Goal: Task Accomplishment & Management: Manage account settings

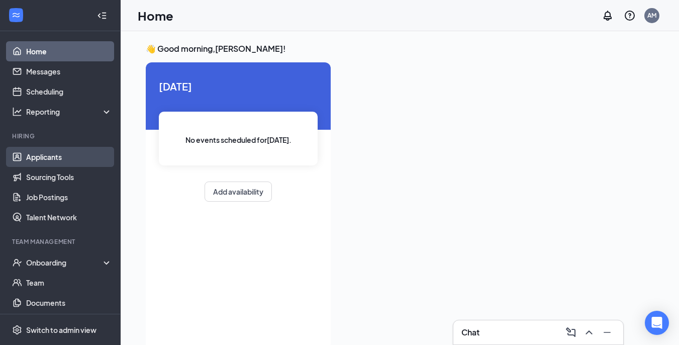
click at [64, 156] on link "Applicants" at bounding box center [69, 157] width 86 height 20
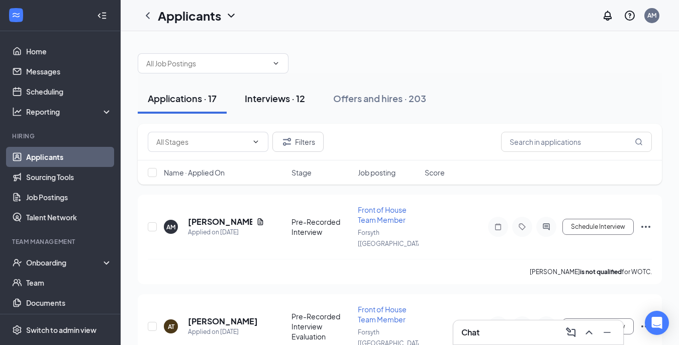
click at [274, 95] on div "Interviews · 12" at bounding box center [275, 98] width 60 height 13
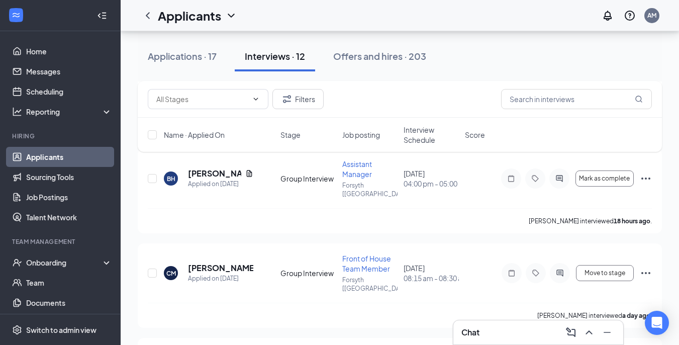
scroll to position [518, 0]
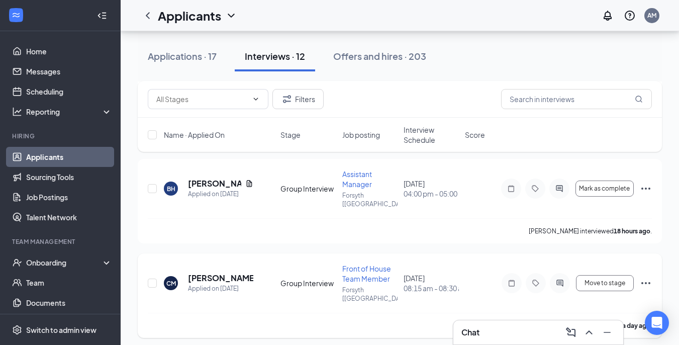
click at [644, 277] on icon "Ellipses" at bounding box center [646, 283] width 12 height 12
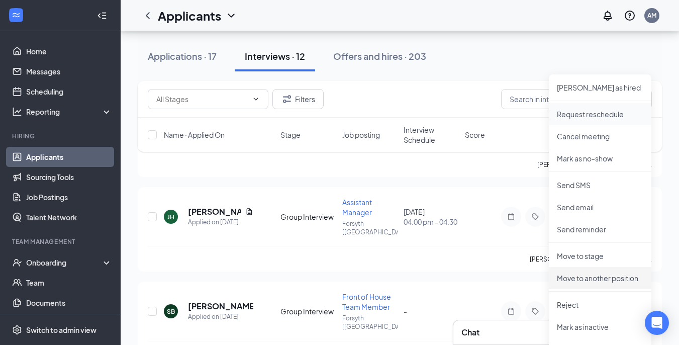
scroll to position [699, 0]
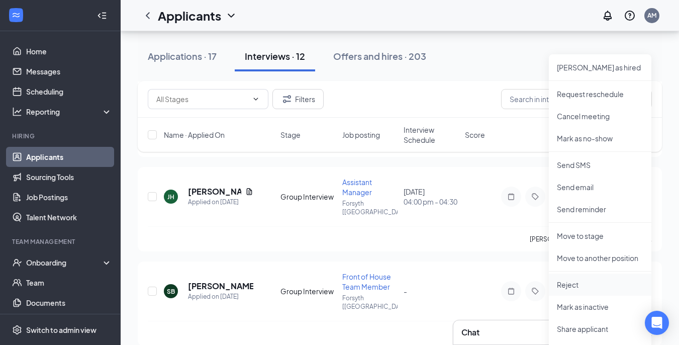
click at [572, 287] on p "Reject" at bounding box center [600, 284] width 86 height 10
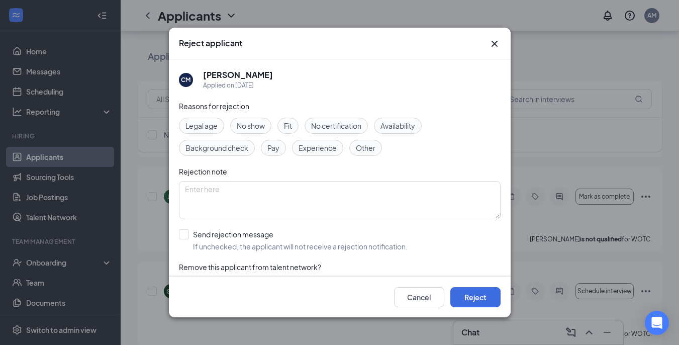
scroll to position [26, 0]
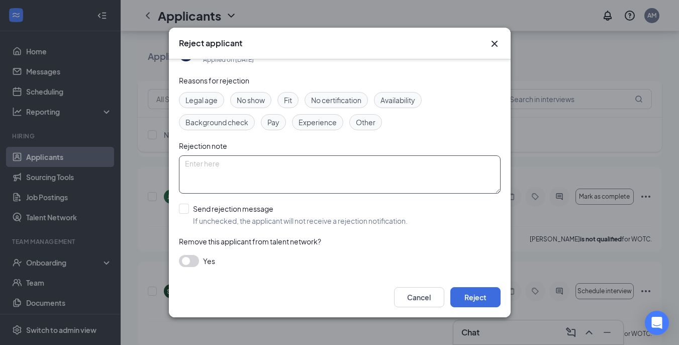
click at [416, 182] on textarea at bounding box center [340, 174] width 322 height 38
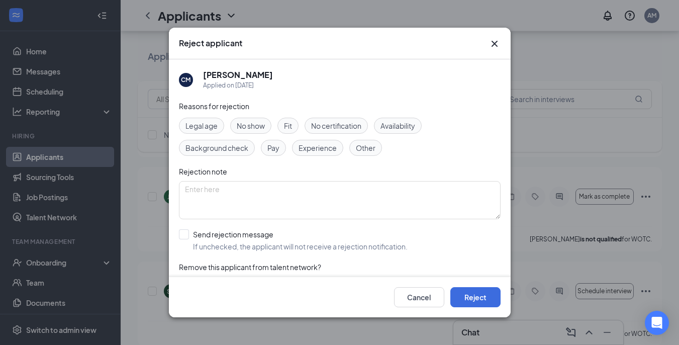
scroll to position [11, 0]
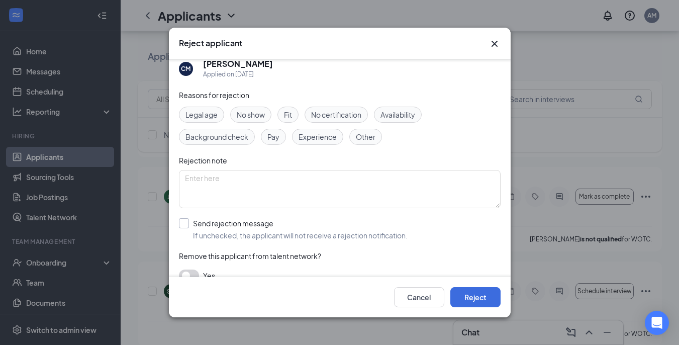
click at [180, 225] on input "Send rejection message If unchecked, the applicant will not receive a rejection…" at bounding box center [293, 229] width 229 height 22
checkbox input "true"
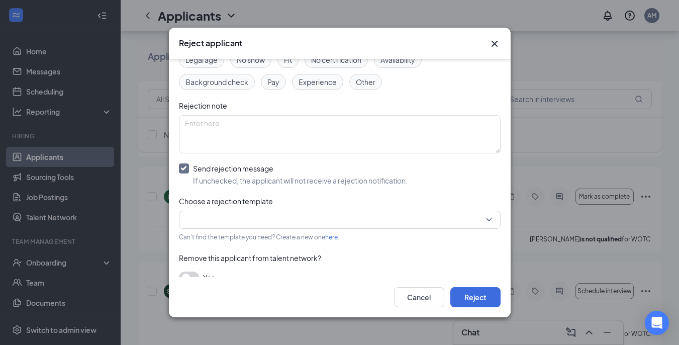
scroll to position [82, 0]
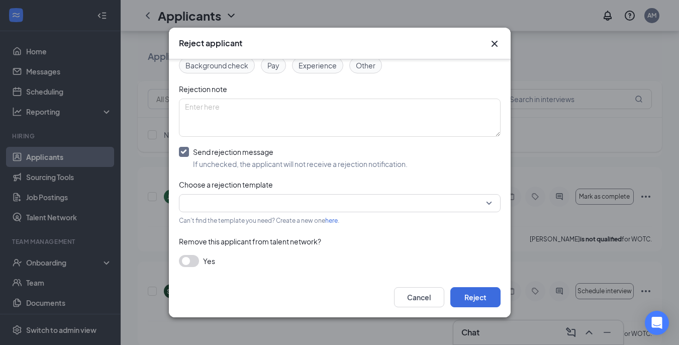
click at [364, 197] on input "search" at bounding box center [336, 202] width 303 height 17
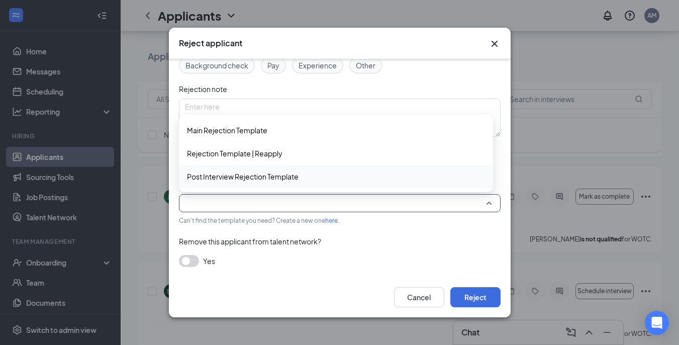
click at [283, 173] on span "Post Interview Rejection Template" at bounding box center [243, 176] width 112 height 11
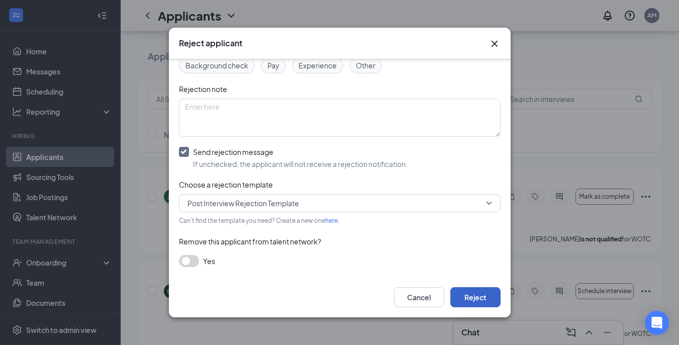
click at [472, 294] on button "Reject" at bounding box center [475, 297] width 50 height 20
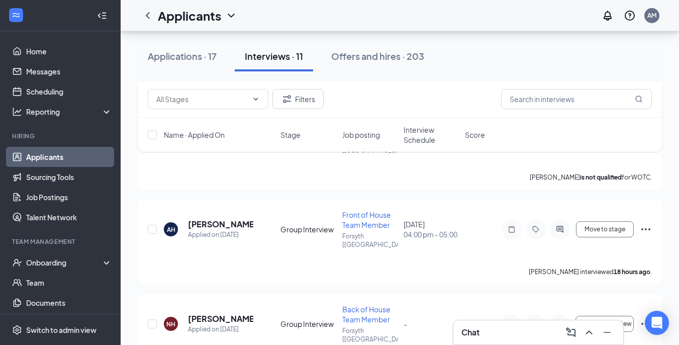
scroll to position [277, 0]
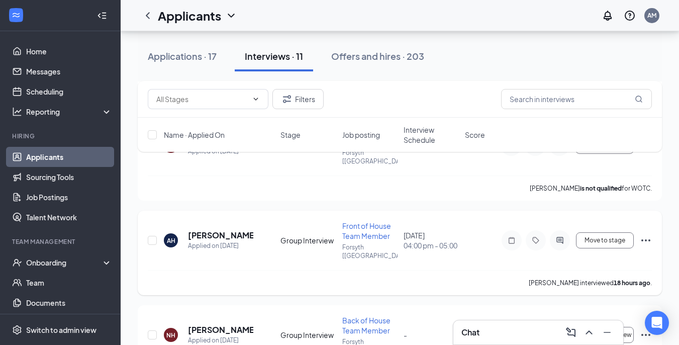
click at [645, 239] on icon "Ellipses" at bounding box center [645, 240] width 9 height 2
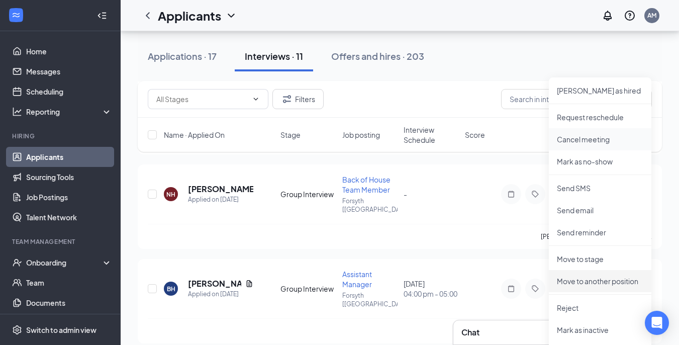
scroll to position [438, 0]
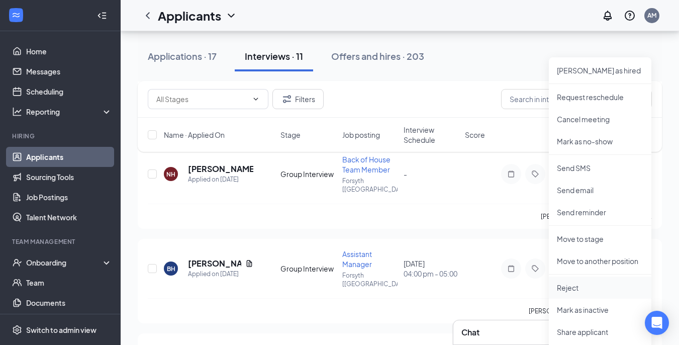
click at [585, 290] on p "Reject" at bounding box center [600, 287] width 86 height 10
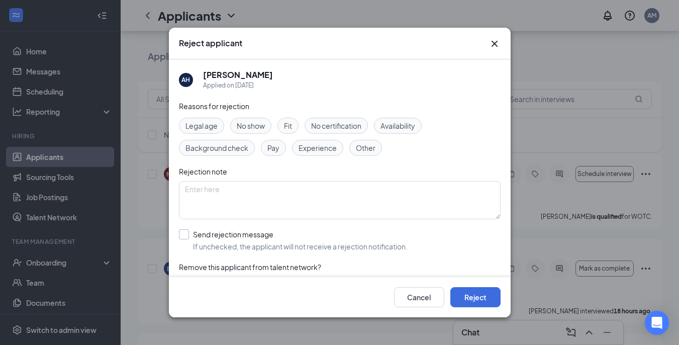
click at [188, 238] on input "Send rejection message If unchecked, the applicant will not receive a rejection…" at bounding box center [293, 240] width 229 height 22
checkbox input "true"
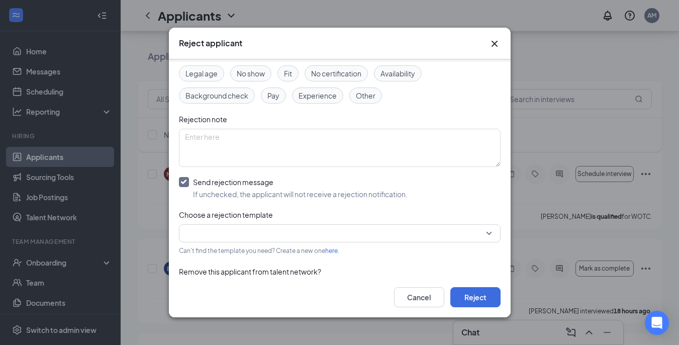
scroll to position [82, 0]
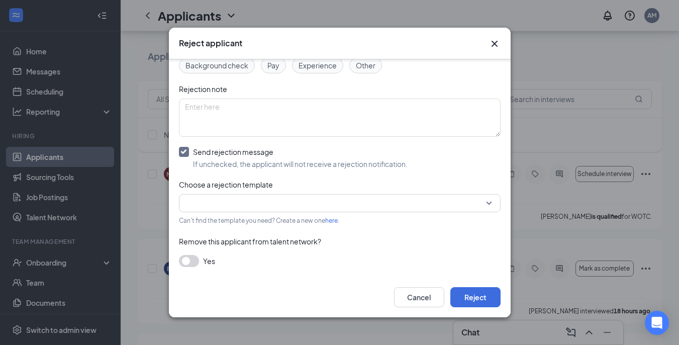
click at [415, 201] on input "search" at bounding box center [336, 202] width 303 height 17
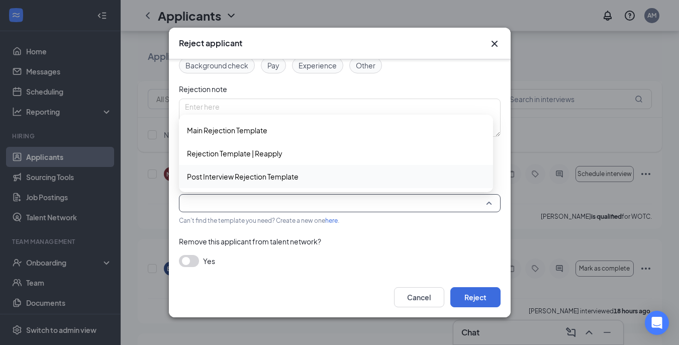
click at [282, 173] on span "Post Interview Rejection Template" at bounding box center [243, 176] width 112 height 11
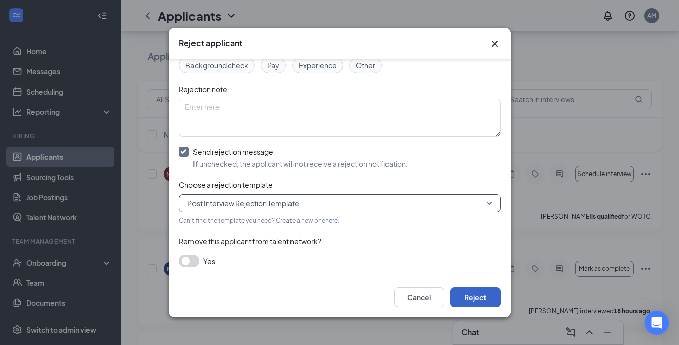
click at [466, 295] on button "Reject" at bounding box center [475, 297] width 50 height 20
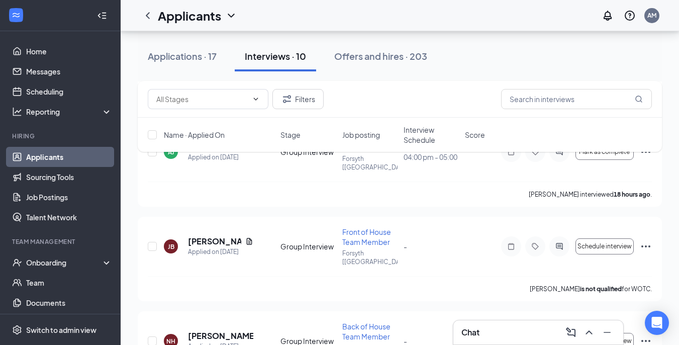
scroll to position [71, 0]
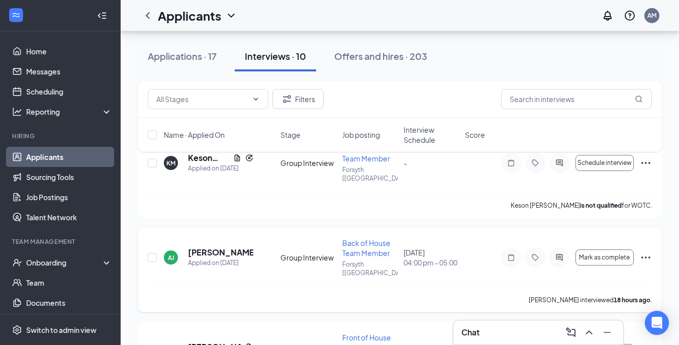
click at [645, 251] on icon "Ellipses" at bounding box center [646, 257] width 12 height 12
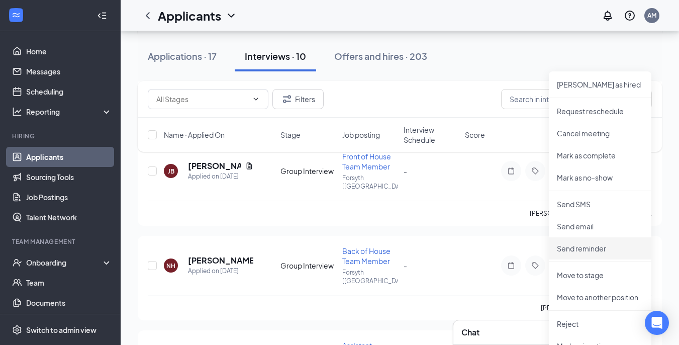
scroll to position [272, 0]
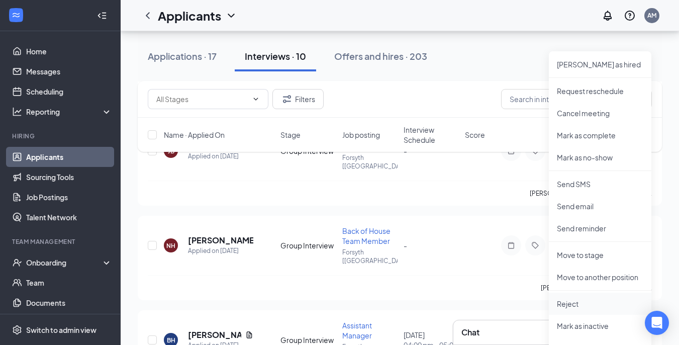
click at [576, 304] on p "Reject" at bounding box center [600, 304] width 86 height 10
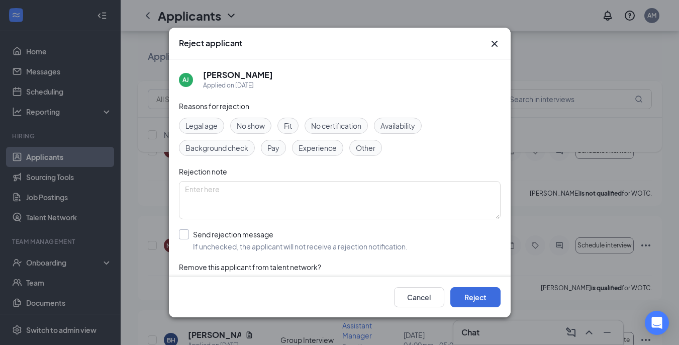
click at [181, 233] on input "Send rejection message If unchecked, the applicant will not receive a rejection…" at bounding box center [293, 240] width 229 height 22
checkbox input "true"
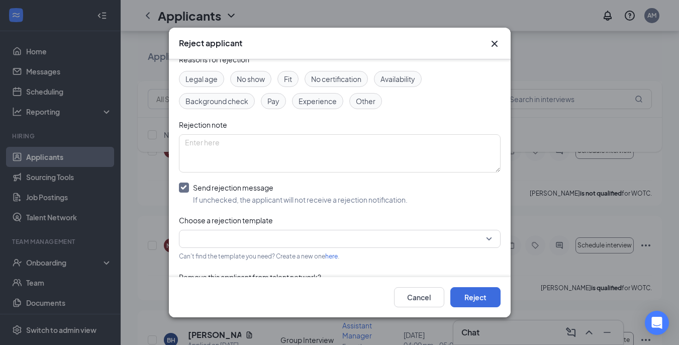
scroll to position [82, 0]
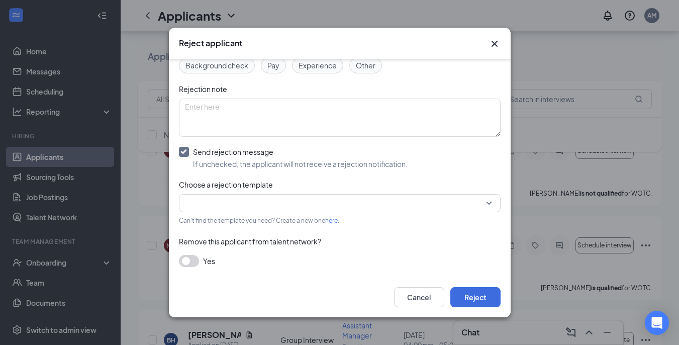
click at [268, 202] on input "search" at bounding box center [336, 202] width 303 height 17
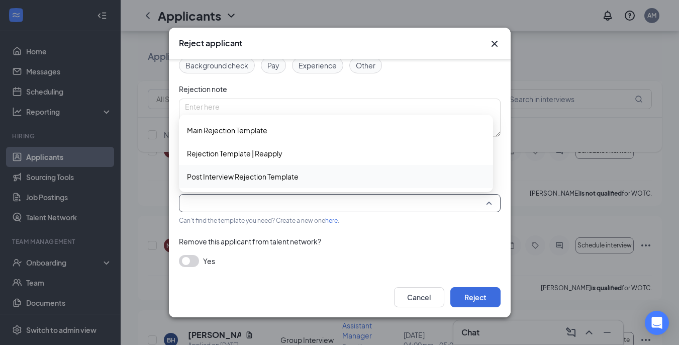
click at [268, 179] on span "Post Interview Rejection Template" at bounding box center [243, 176] width 112 height 11
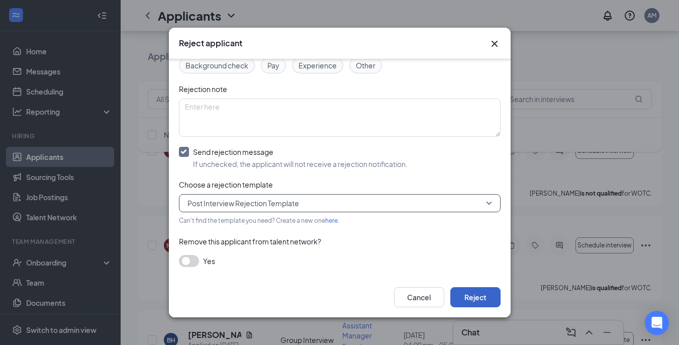
click at [470, 299] on button "Reject" at bounding box center [475, 297] width 50 height 20
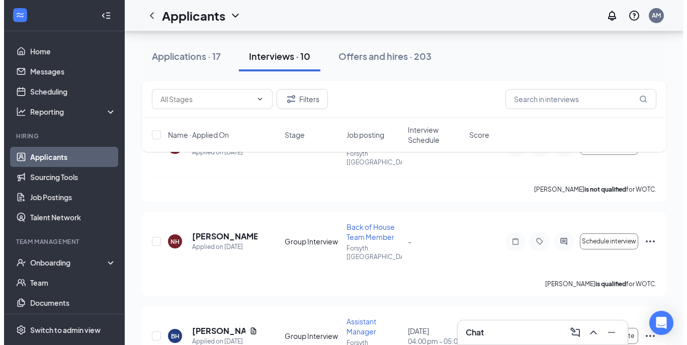
scroll to position [116, 0]
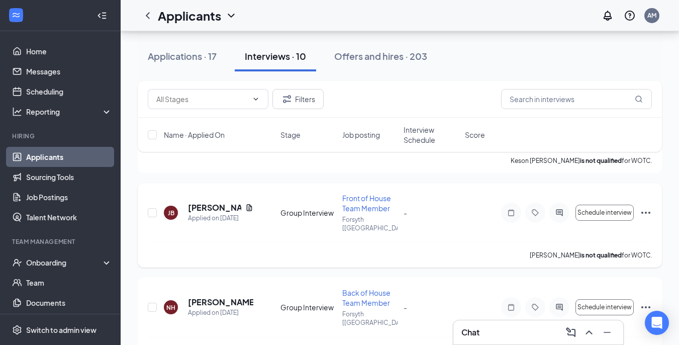
click at [647, 207] on icon "Ellipses" at bounding box center [646, 213] width 12 height 12
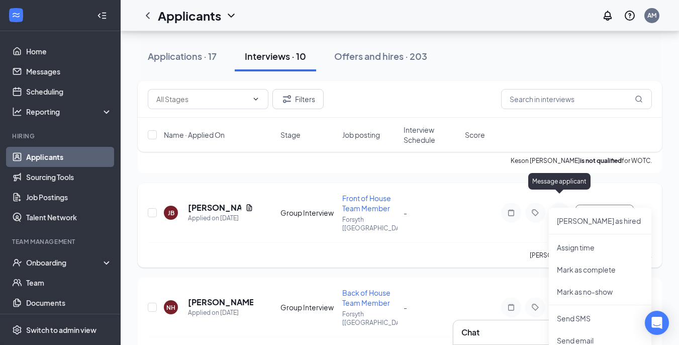
click at [560, 209] on icon "ActiveChat" at bounding box center [559, 213] width 12 height 8
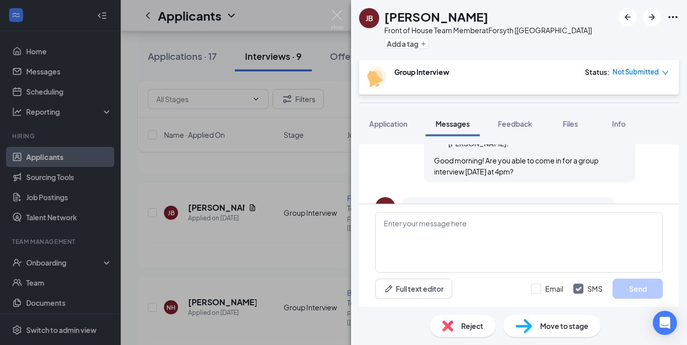
scroll to position [449, 0]
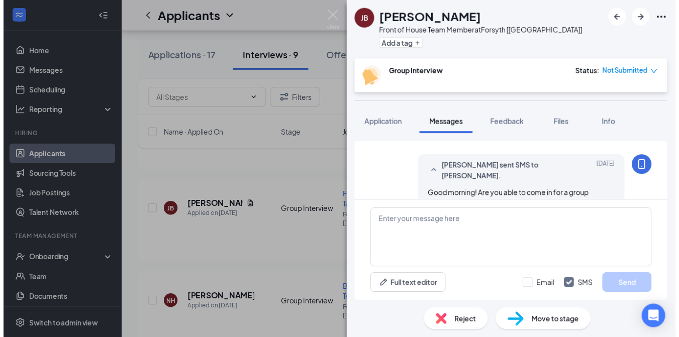
scroll to position [377, 0]
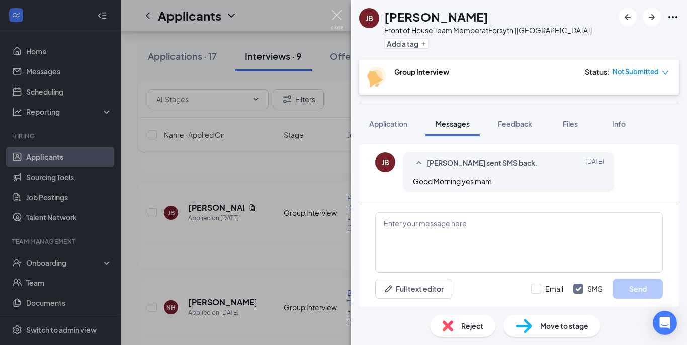
click at [334, 15] on img at bounding box center [337, 20] width 13 height 20
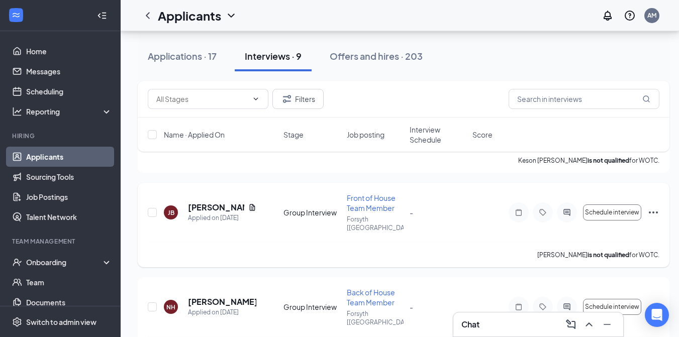
click at [654, 212] on icon "Ellipses" at bounding box center [653, 213] width 9 height 2
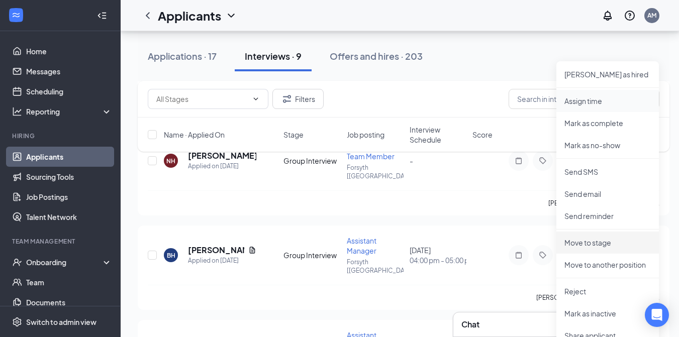
scroll to position [277, 0]
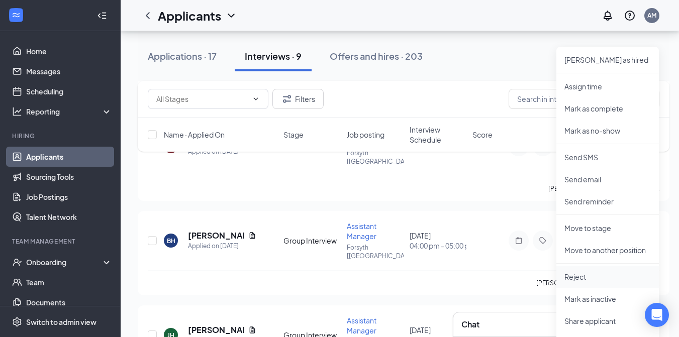
click at [588, 277] on p "Reject" at bounding box center [607, 277] width 86 height 10
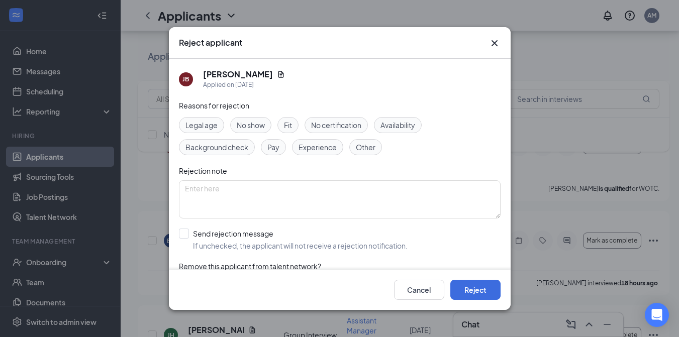
scroll to position [25, 0]
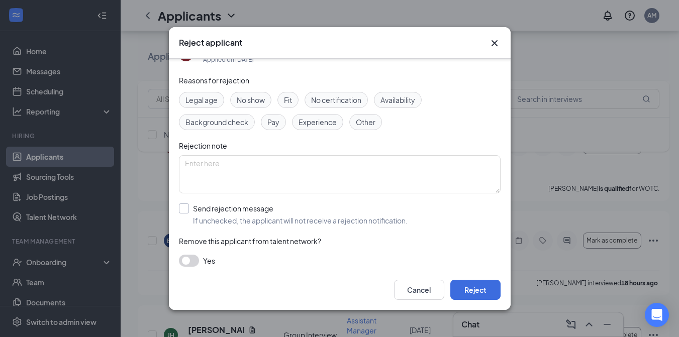
click at [181, 205] on input "Send rejection message If unchecked, the applicant will not receive a rejection…" at bounding box center [293, 215] width 229 height 22
checkbox input "true"
click at [484, 259] on div at bounding box center [340, 260] width 322 height 18
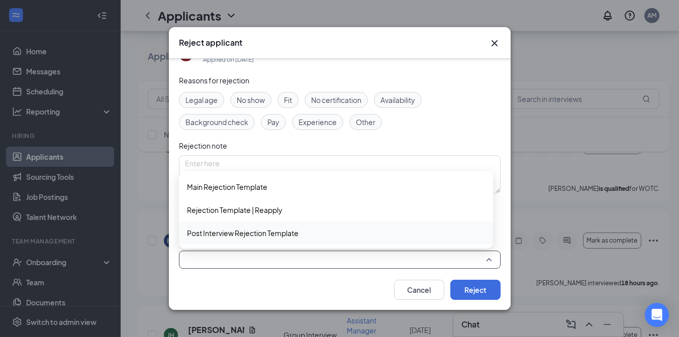
click at [246, 229] on span "Post Interview Rejection Template" at bounding box center [243, 233] width 112 height 11
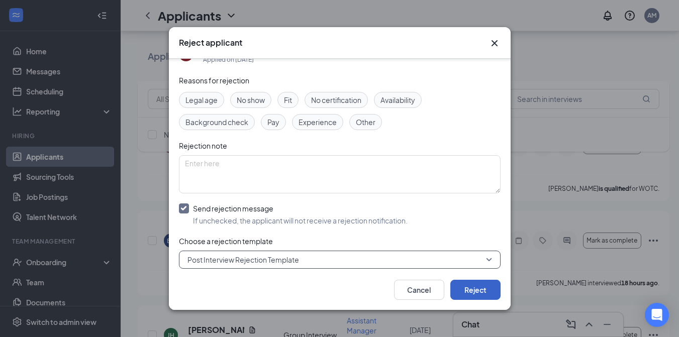
click at [475, 294] on button "Reject" at bounding box center [475, 290] width 50 height 20
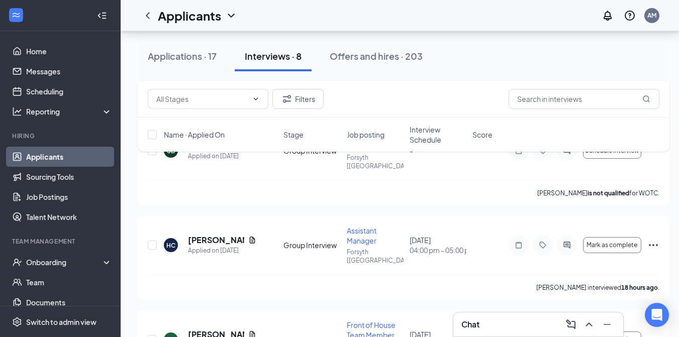
scroll to position [477, 0]
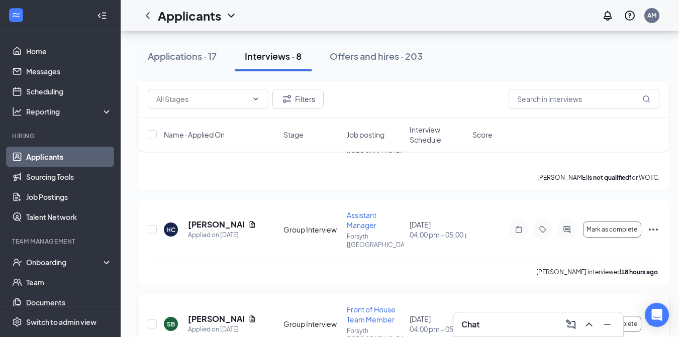
click at [653, 318] on icon "Ellipses" at bounding box center [653, 324] width 12 height 12
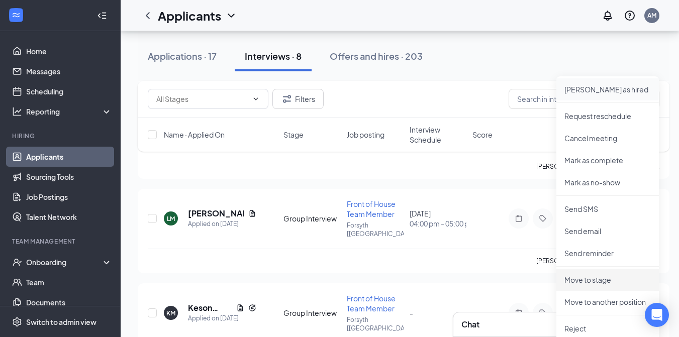
scroll to position [678, 0]
click at [592, 279] on p "Move to stage" at bounding box center [607, 279] width 86 height 10
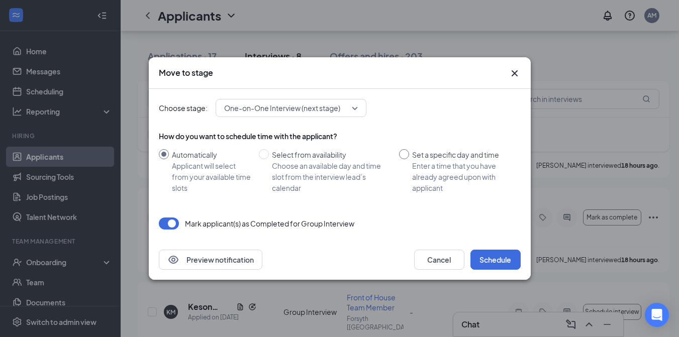
click at [406, 154] on input "Set a specific day and time Enter a time that you have already agreed upon with…" at bounding box center [404, 154] width 10 height 10
radio input "true"
radio input "false"
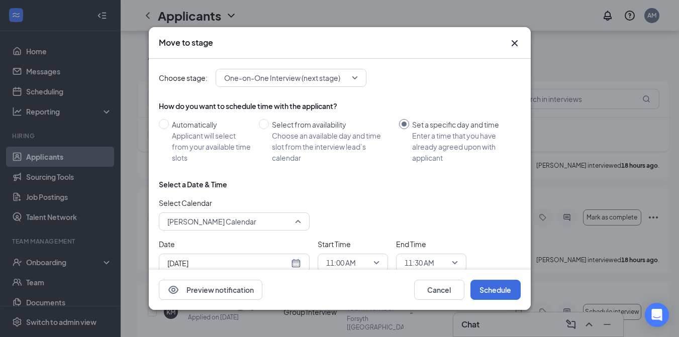
click at [291, 224] on span "[PERSON_NAME] Calendar" at bounding box center [229, 221] width 125 height 15
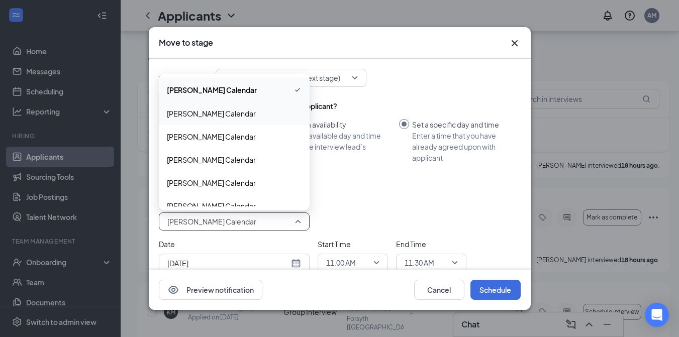
click at [246, 108] on span "[PERSON_NAME] Calendar" at bounding box center [211, 113] width 89 height 11
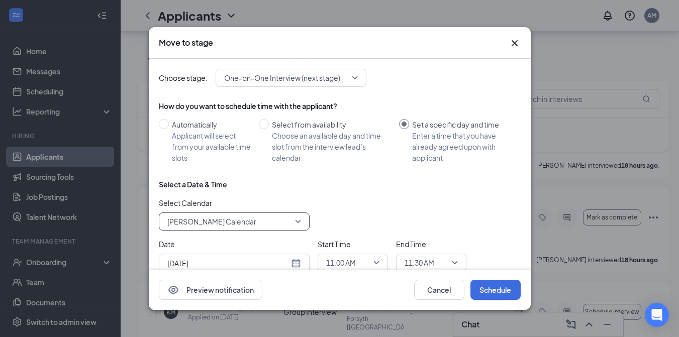
click at [296, 265] on div "[DATE]" at bounding box center [234, 263] width 134 height 11
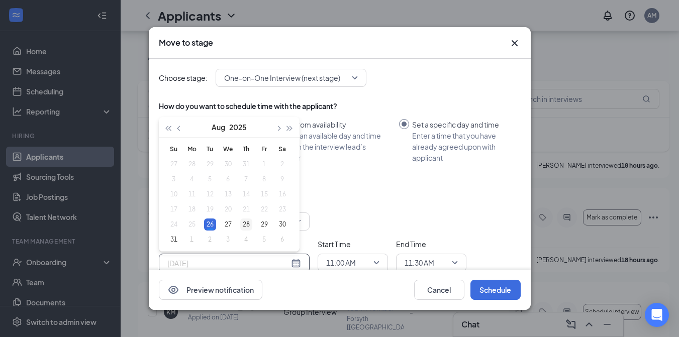
type input "[DATE]"
click at [246, 219] on div "28" at bounding box center [246, 225] width 12 height 12
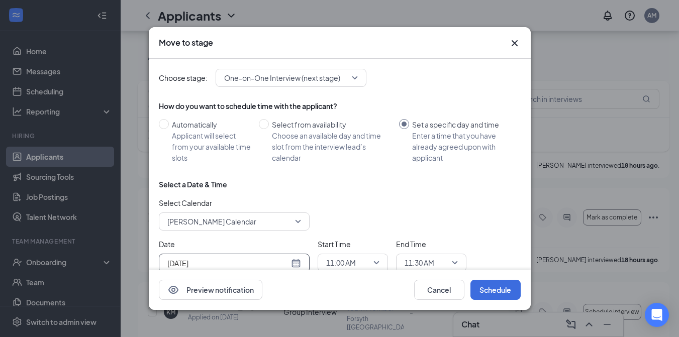
click at [379, 262] on span "11:00 AM" at bounding box center [352, 262] width 53 height 15
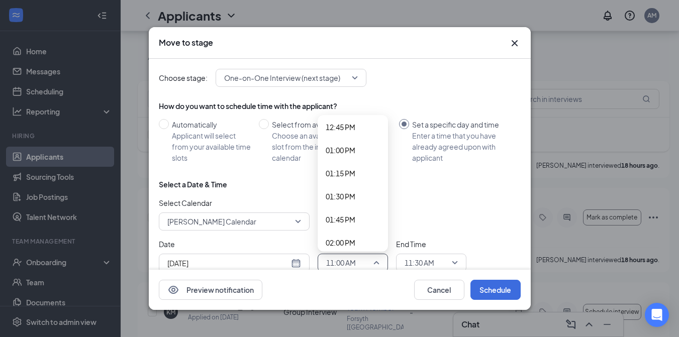
scroll to position [1216, 0]
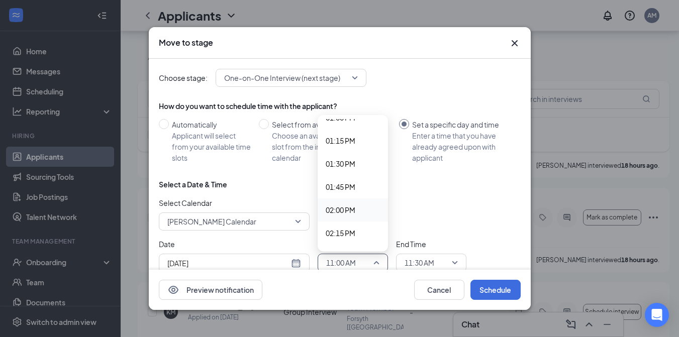
click at [361, 209] on span "02:00 PM" at bounding box center [353, 210] width 54 height 11
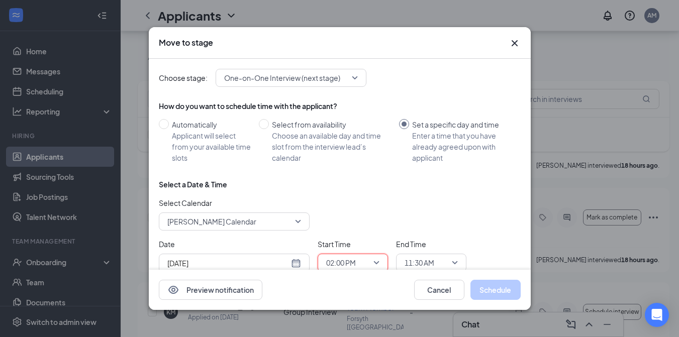
click at [457, 255] on span "11:30 AM" at bounding box center [431, 262] width 53 height 15
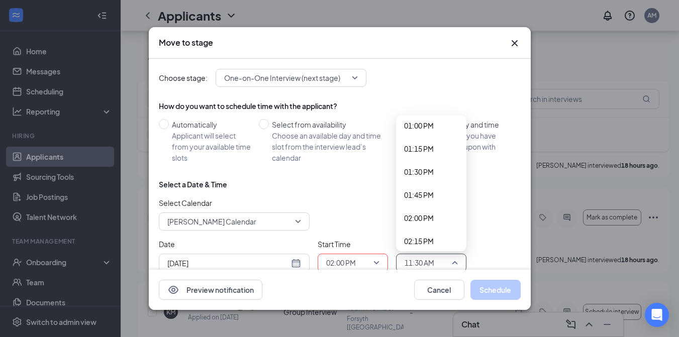
scroll to position [1241, 0]
click at [442, 203] on span "02:15 PM" at bounding box center [431, 208] width 54 height 11
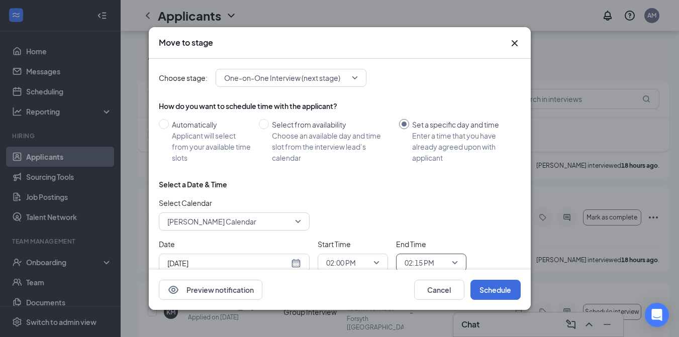
click at [473, 210] on div "Select Calendar [PERSON_NAME] Calendar 193102 196304 138662 [PERSON_NAME] Calen…" at bounding box center [340, 214] width 362 height 33
click at [493, 289] on button "Schedule" at bounding box center [495, 290] width 50 height 20
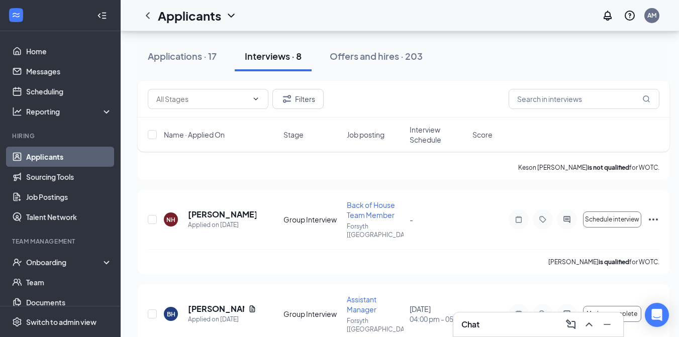
scroll to position [888, 0]
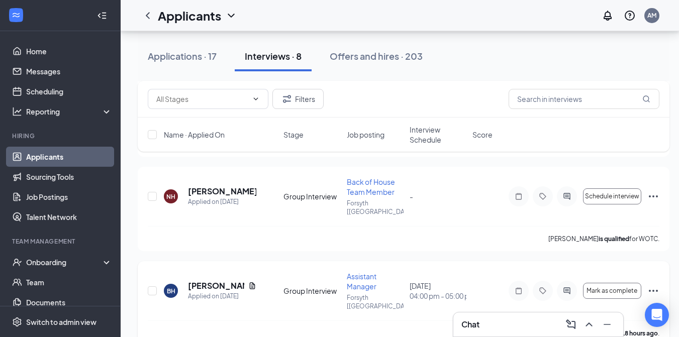
click at [654, 285] on icon "Ellipses" at bounding box center [653, 291] width 12 height 12
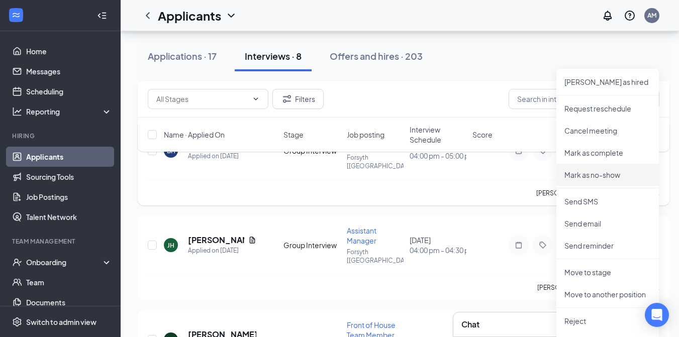
scroll to position [1029, 0]
click at [582, 272] on p "Move to stage" at bounding box center [607, 272] width 86 height 10
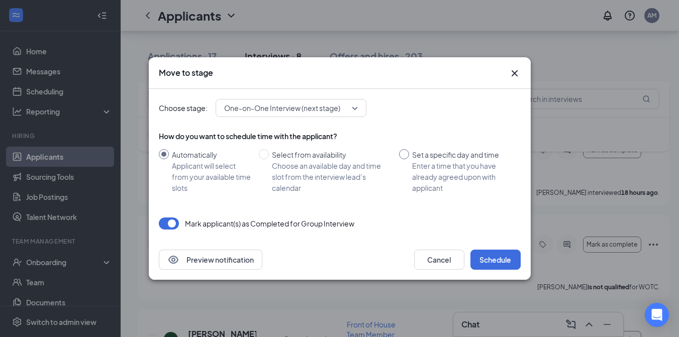
click at [403, 154] on input "Set a specific day and time Enter a time that you have already agreed upon with…" at bounding box center [404, 154] width 10 height 10
radio input "true"
radio input "false"
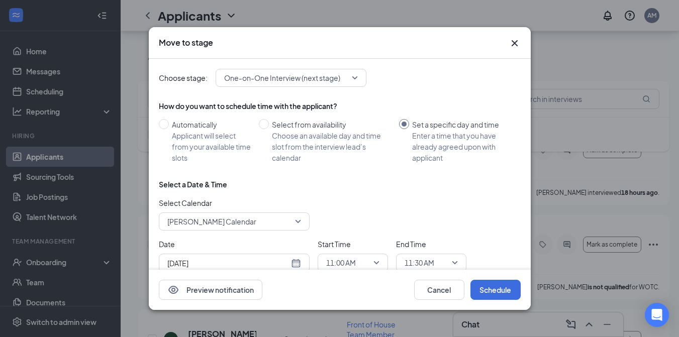
click at [298, 215] on span "[PERSON_NAME] Calendar" at bounding box center [234, 221] width 134 height 15
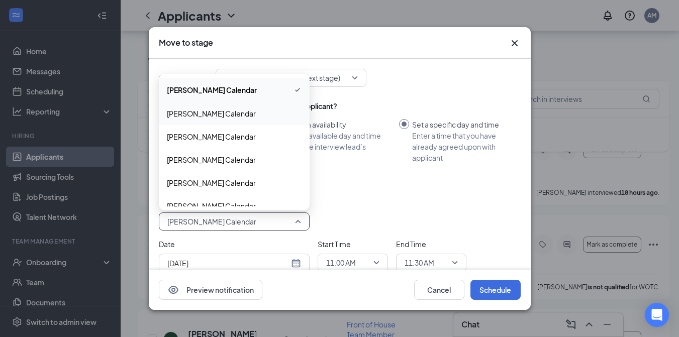
click at [228, 103] on div "[PERSON_NAME] Calendar" at bounding box center [234, 113] width 151 height 23
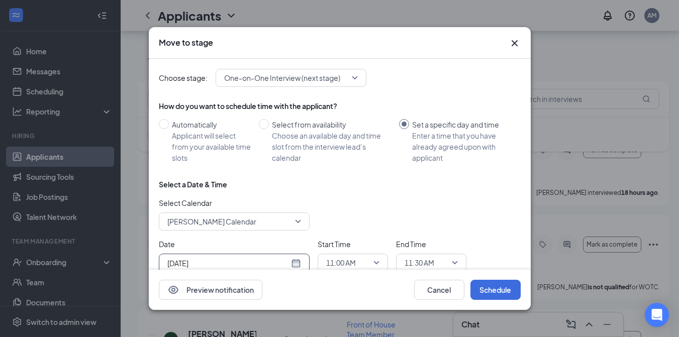
click at [299, 258] on div "[DATE]" at bounding box center [234, 263] width 134 height 11
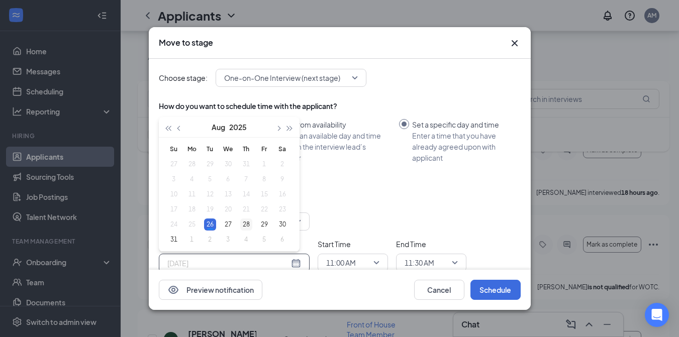
type input "[DATE]"
click at [249, 222] on div "28" at bounding box center [246, 225] width 12 height 12
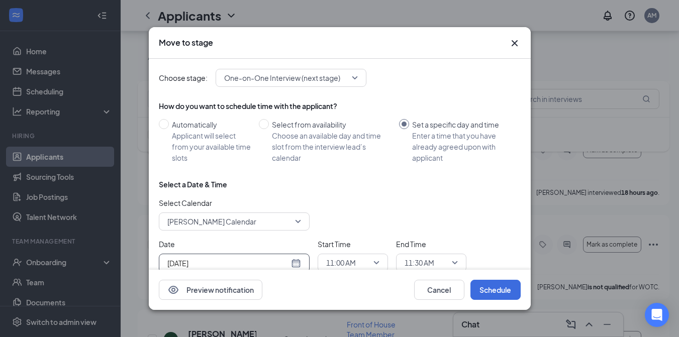
click at [377, 264] on span "11:00 AM" at bounding box center [352, 262] width 53 height 15
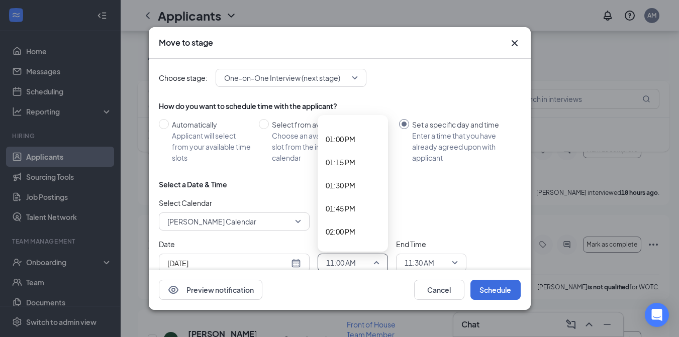
scroll to position [1249, 0]
click at [360, 197] on span "02:15 PM" at bounding box center [353, 200] width 54 height 11
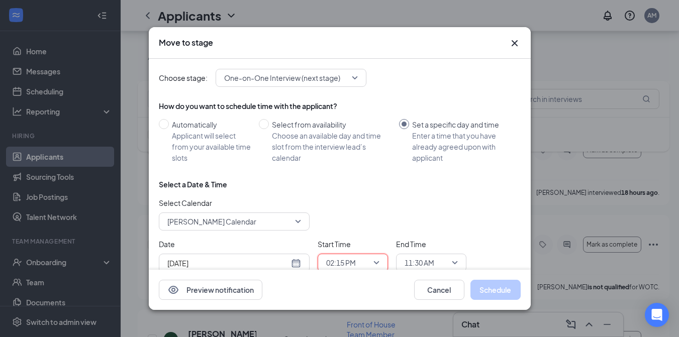
click at [455, 258] on span "11:30 AM" at bounding box center [431, 262] width 53 height 15
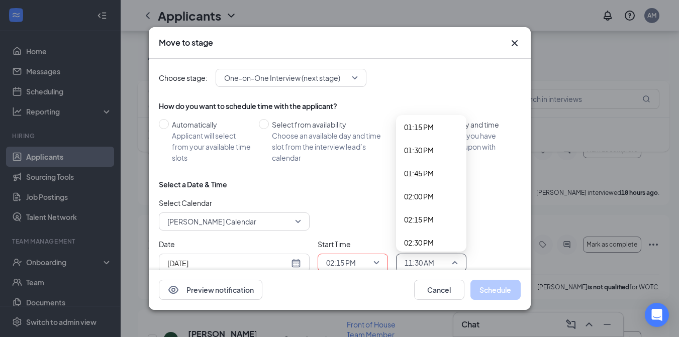
scroll to position [1262, 0]
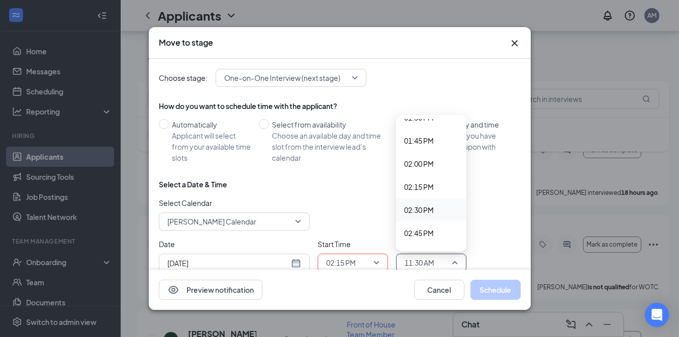
click at [442, 209] on span "02:30 PM" at bounding box center [431, 210] width 54 height 11
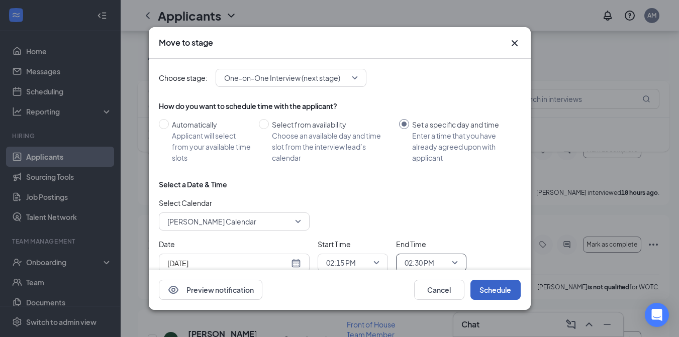
click at [493, 293] on button "Schedule" at bounding box center [495, 290] width 50 height 20
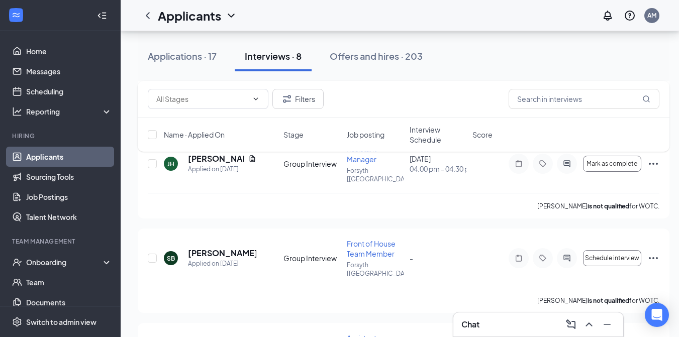
scroll to position [1112, 0]
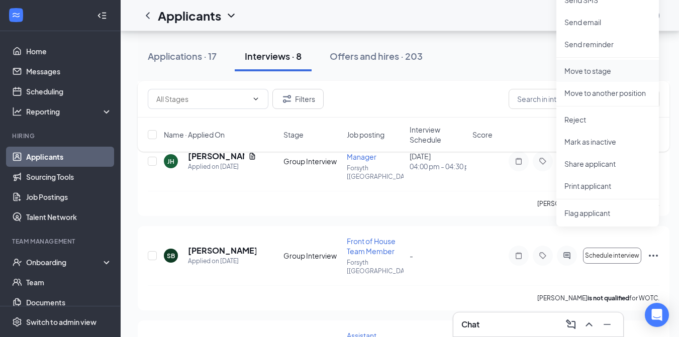
click at [602, 72] on p "Move to stage" at bounding box center [607, 71] width 86 height 10
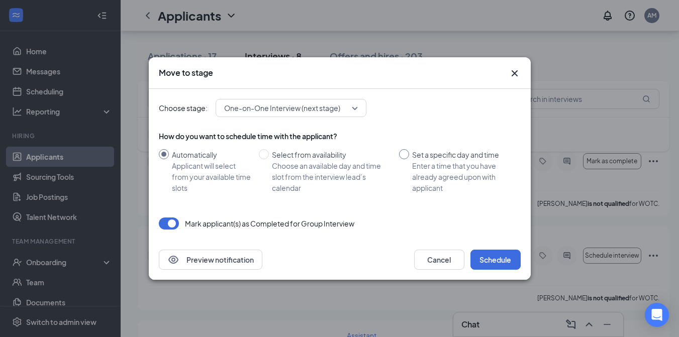
click at [406, 155] on input "Set a specific day and time Enter a time that you have already agreed upon with…" at bounding box center [404, 154] width 10 height 10
radio input "true"
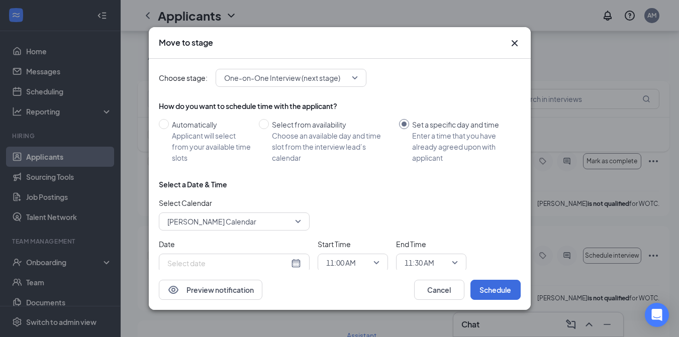
radio input "false"
click at [300, 221] on span "[PERSON_NAME] Calendar" at bounding box center [234, 221] width 134 height 15
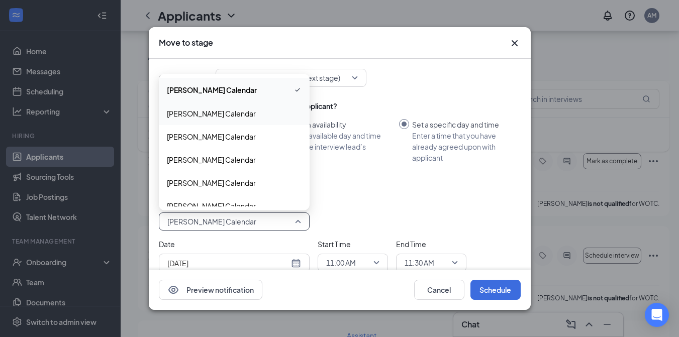
click at [241, 111] on span "[PERSON_NAME] Calendar" at bounding box center [211, 113] width 89 height 11
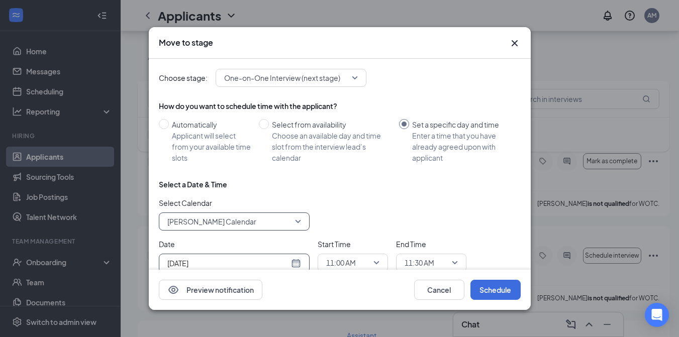
click at [296, 259] on div "[DATE]" at bounding box center [234, 263] width 134 height 11
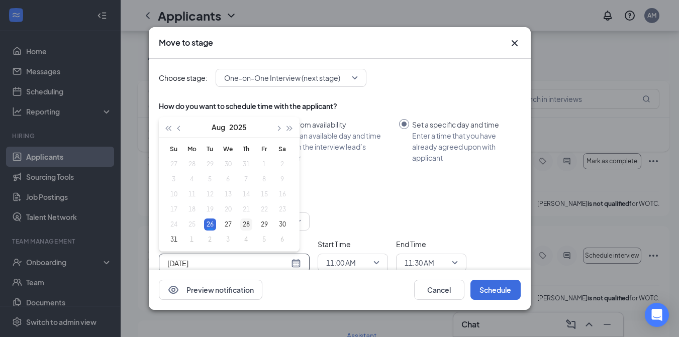
type input "[DATE]"
click at [246, 219] on div "28" at bounding box center [246, 225] width 12 height 12
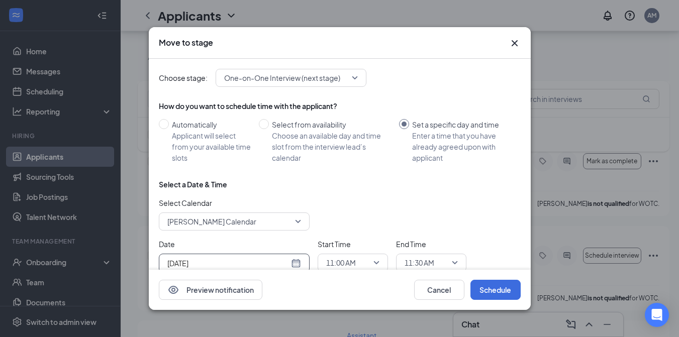
click at [373, 265] on span "11:00 AM" at bounding box center [352, 262] width 53 height 15
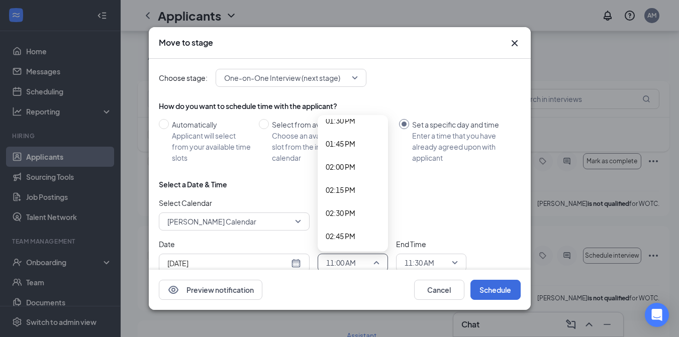
scroll to position [1249, 0]
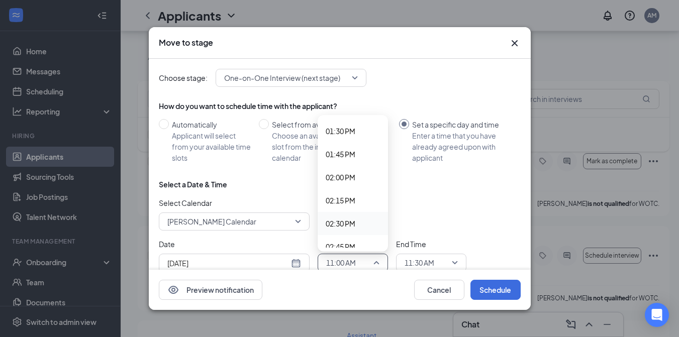
click at [359, 218] on span "02:30 PM" at bounding box center [353, 223] width 54 height 11
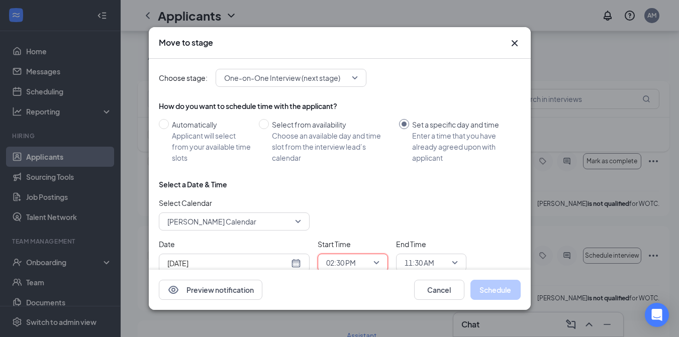
click at [457, 257] on span "11:30 AM" at bounding box center [431, 262] width 53 height 15
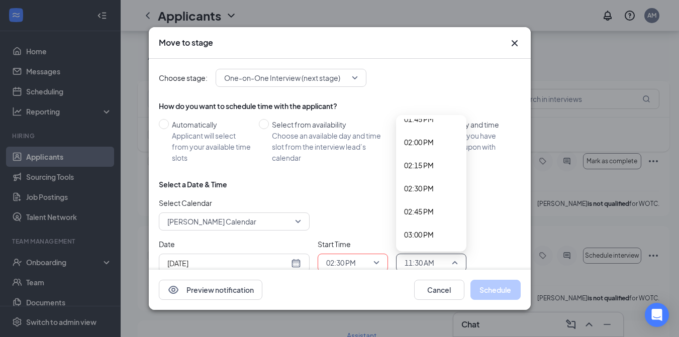
scroll to position [1295, 0]
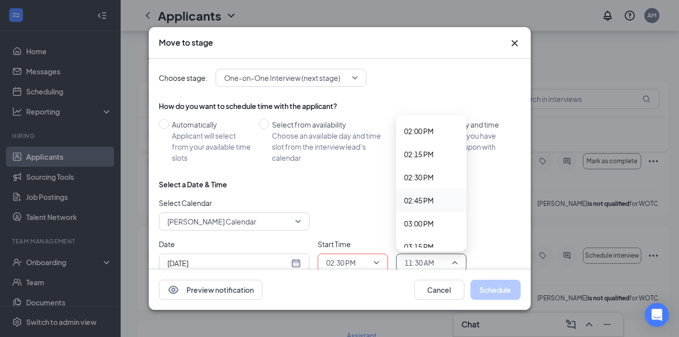
click at [435, 201] on span "02:45 PM" at bounding box center [431, 200] width 54 height 11
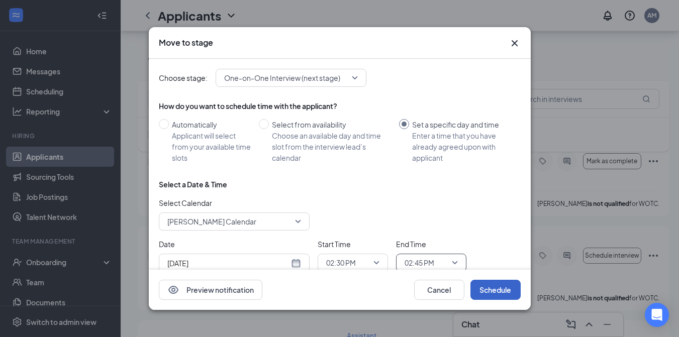
click at [495, 288] on button "Schedule" at bounding box center [495, 290] width 50 height 20
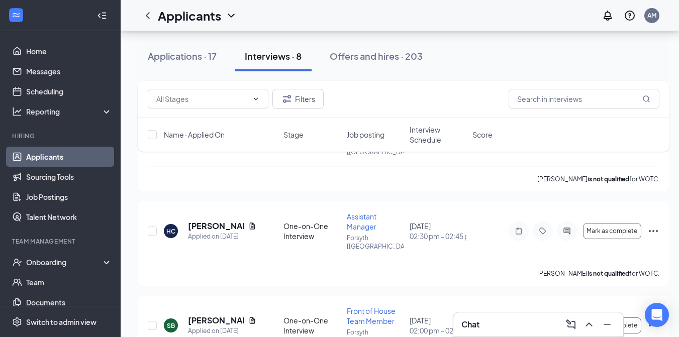
scroll to position [1244, 0]
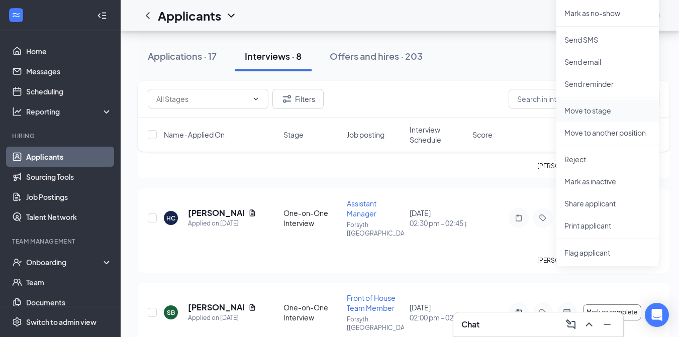
click at [591, 113] on p "Move to stage" at bounding box center [607, 111] width 86 height 10
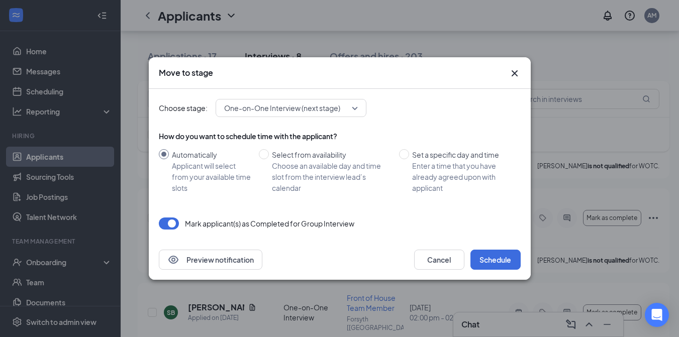
click at [354, 112] on span "One-on-One Interview (next stage)" at bounding box center [291, 108] width 134 height 15
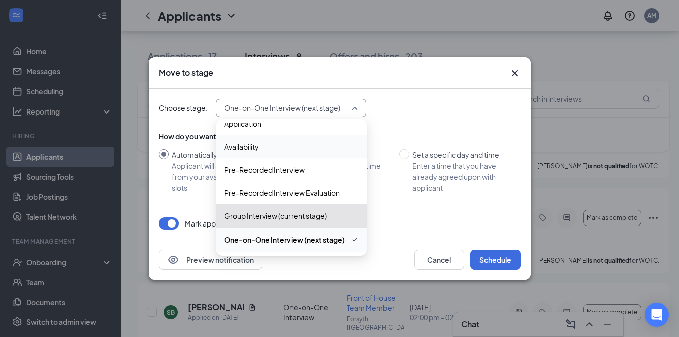
click at [417, 105] on div "Choose stage: One-on-One Interview (next stage) 3957795 3957796 3960724 Applica…" at bounding box center [340, 108] width 362 height 18
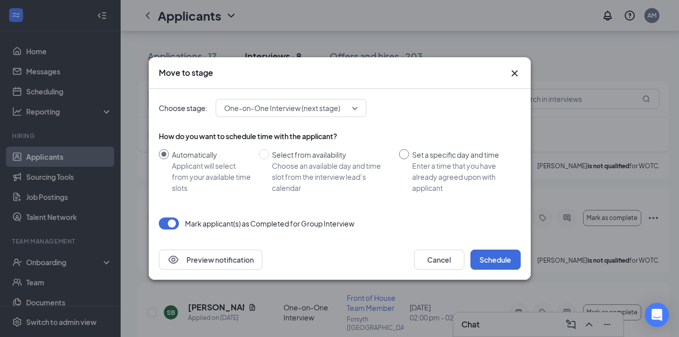
click at [403, 151] on input "Set a specific day and time Enter a time that you have already agreed upon with…" at bounding box center [404, 154] width 10 height 10
radio input "true"
radio input "false"
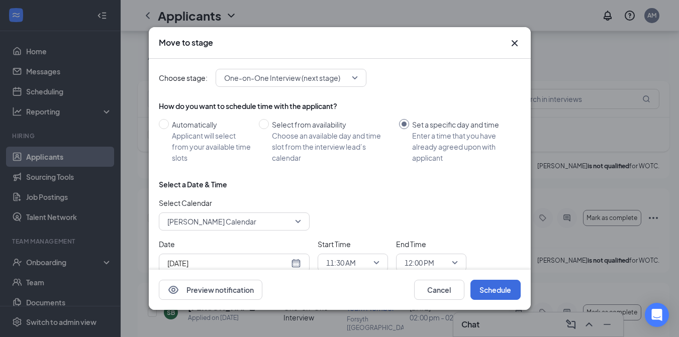
click at [297, 221] on span "[PERSON_NAME] Calendar" at bounding box center [234, 221] width 134 height 15
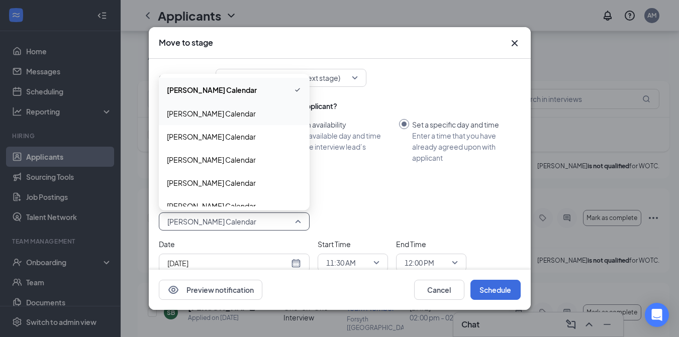
click at [245, 108] on span "[PERSON_NAME] Calendar" at bounding box center [211, 113] width 89 height 11
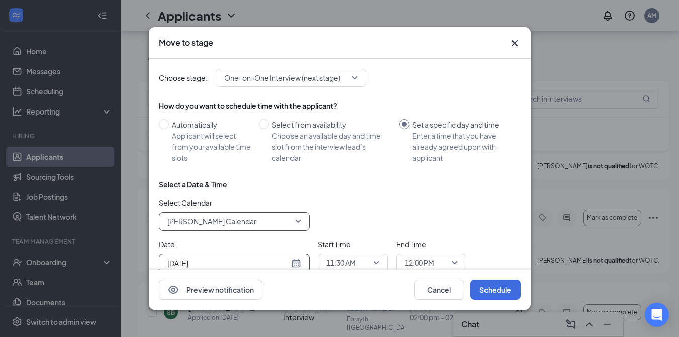
click at [293, 261] on div "[DATE]" at bounding box center [234, 263] width 134 height 11
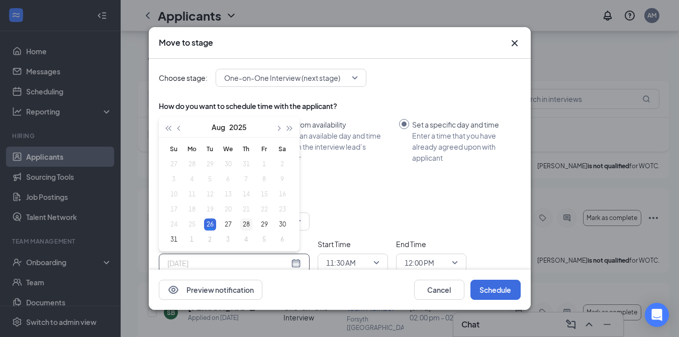
type input "[DATE]"
click at [244, 219] on div "28" at bounding box center [246, 225] width 12 height 12
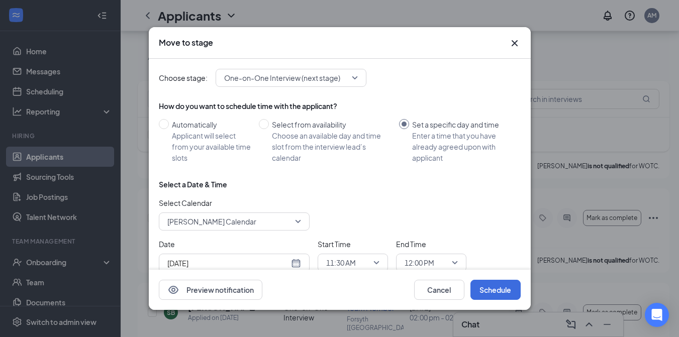
click at [377, 183] on div "Select a Date & Time" at bounding box center [340, 184] width 362 height 10
click at [377, 259] on span "11:30 AM" at bounding box center [352, 262] width 53 height 15
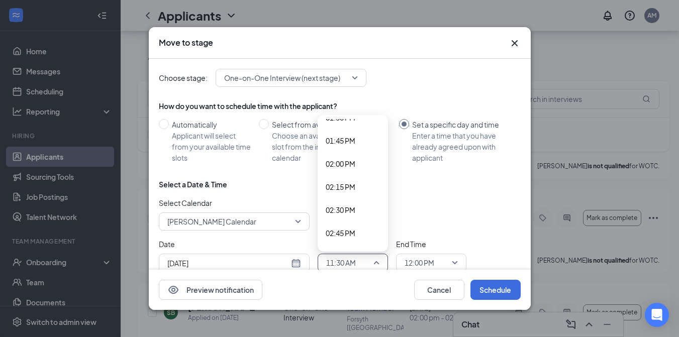
scroll to position [1273, 0]
click at [355, 217] on span "02:45 PM" at bounding box center [341, 222] width 30 height 11
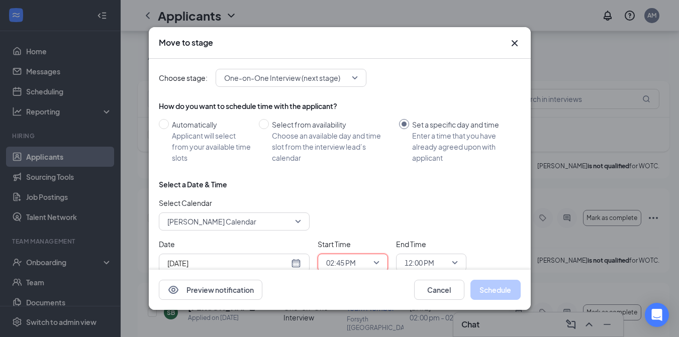
click at [458, 260] on div "12:00 PM" at bounding box center [431, 263] width 70 height 18
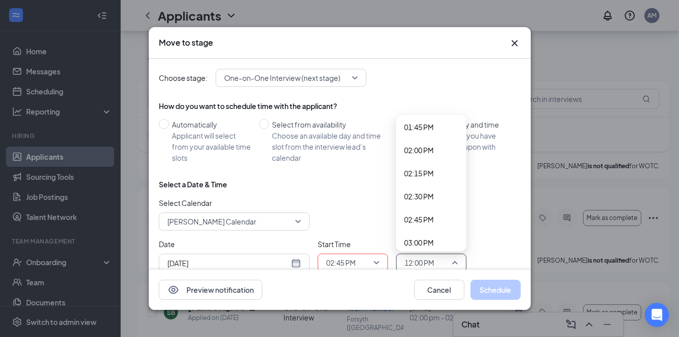
scroll to position [1287, 0]
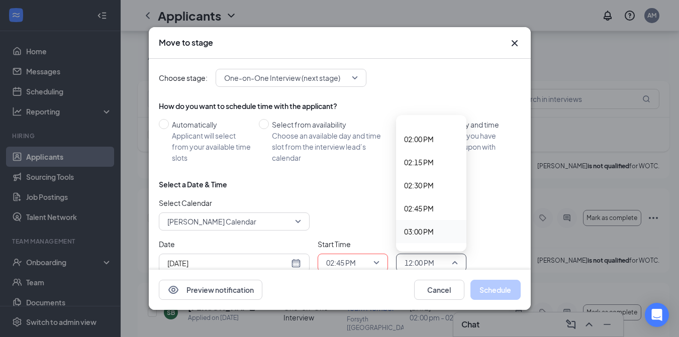
click at [441, 227] on span "03:00 PM" at bounding box center [431, 231] width 54 height 11
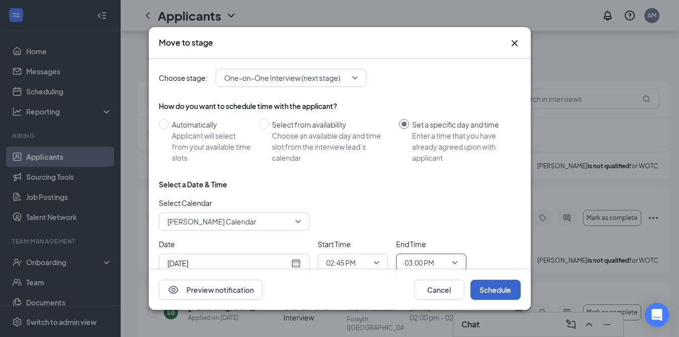
click at [502, 295] on button "Schedule" at bounding box center [495, 290] width 50 height 20
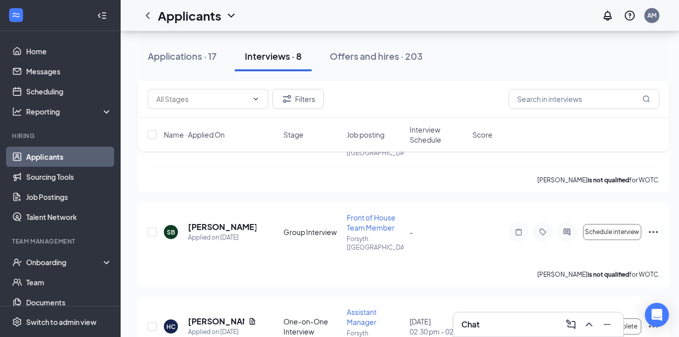
scroll to position [1100, 0]
